Goal: Task Accomplishment & Management: Manage account settings

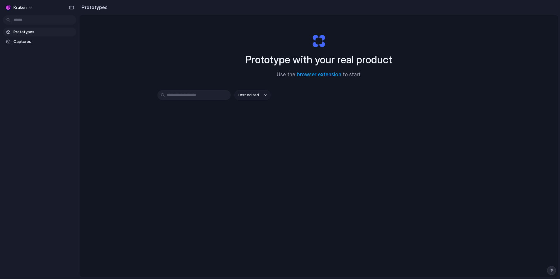
click at [363, 185] on div "Prototype with your real product Use the browser extension to start Last edited" at bounding box center [318, 161] width 478 height 293
click at [30, 7] on button "Kraken" at bounding box center [19, 7] width 33 height 9
click at [30, 21] on li "Settings" at bounding box center [28, 20] width 49 height 9
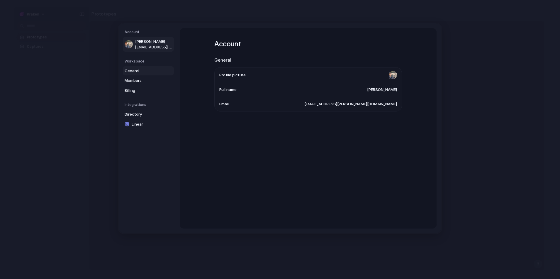
click at [134, 72] on span "General" at bounding box center [144, 71] width 38 height 6
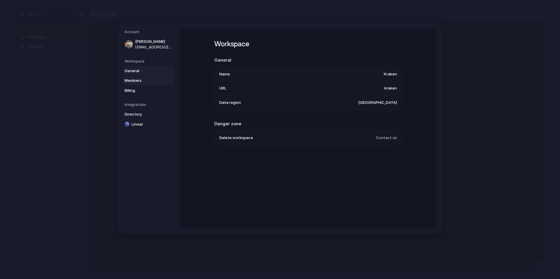
click at [135, 79] on span "Members" at bounding box center [144, 81] width 38 height 6
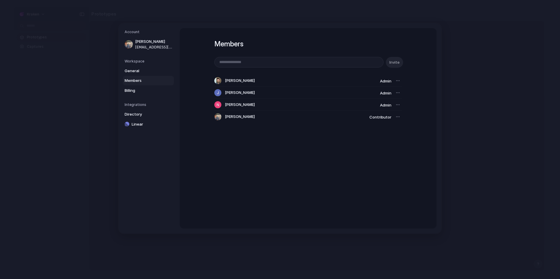
click at [211, 70] on div "Members Invite [PERSON_NAME] Admin [PERSON_NAME] Admin [PERSON_NAME] Admin [PER…" at bounding box center [308, 128] width 257 height 200
click at [153, 89] on span "Billing" at bounding box center [144, 90] width 38 height 6
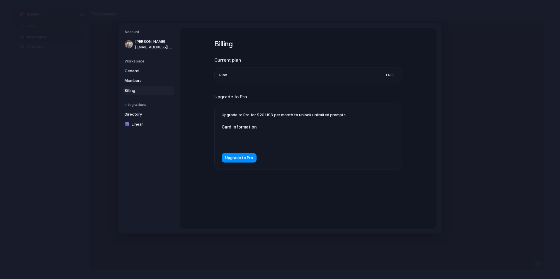
click at [193, 73] on div "Billing Current plan Plan Free Upgrade to Pro Upgrade to Pro for $20 USD per mo…" at bounding box center [308, 128] width 257 height 200
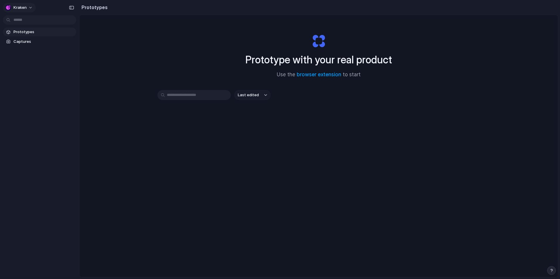
click at [33, 8] on button "Kraken" at bounding box center [19, 7] width 33 height 9
click at [29, 22] on li "Settings" at bounding box center [28, 20] width 49 height 9
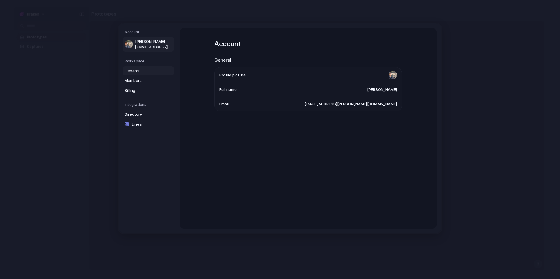
click at [138, 69] on span "General" at bounding box center [144, 71] width 38 height 6
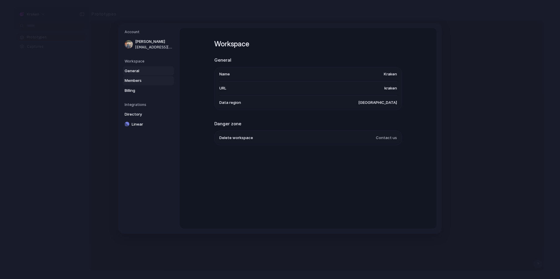
click at [140, 79] on span "Members" at bounding box center [144, 81] width 38 height 6
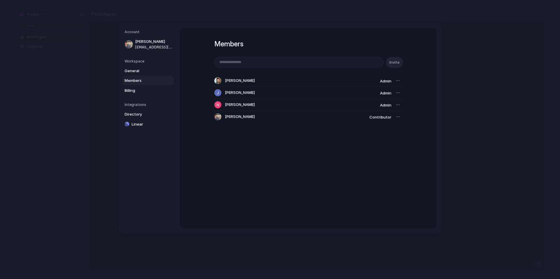
click at [235, 80] on span "[PERSON_NAME]" at bounding box center [240, 81] width 30 height 6
